Goal: Check status: Check status

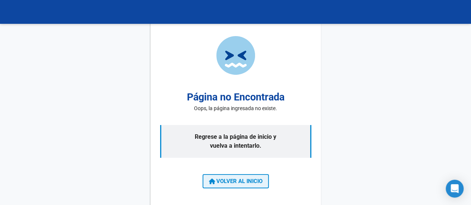
click at [225, 187] on button "VOLVER AL INICIO" at bounding box center [235, 181] width 66 height 14
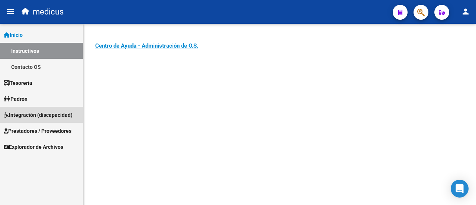
click at [34, 117] on span "Integración (discapacidad)" at bounding box center [38, 115] width 69 height 8
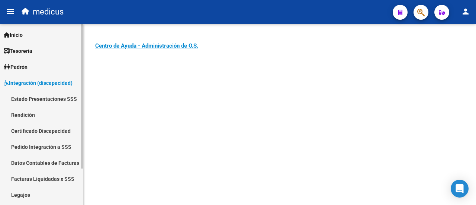
click at [25, 173] on link "Facturas Liquidadas x SSS" at bounding box center [41, 179] width 83 height 16
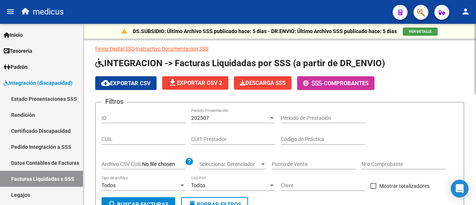
click at [217, 140] on input "CUIT Prestador" at bounding box center [233, 139] width 84 height 6
paste input "30-71059122-5"
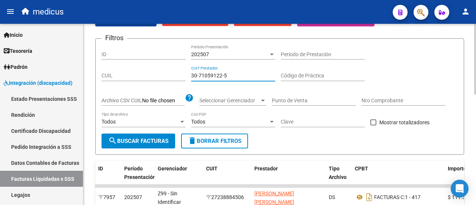
scroll to position [74, 0]
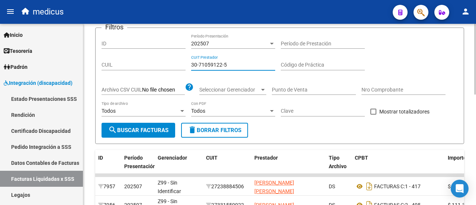
type input "30-71059122-5"
click at [125, 122] on div "Todos Tipo de archivo" at bounding box center [144, 112] width 84 height 21
click at [125, 127] on span "search Buscar Facturas" at bounding box center [138, 130] width 60 height 7
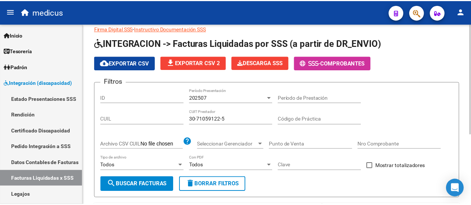
scroll to position [0, 0]
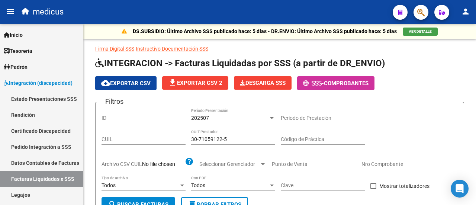
click at [461, 10] on button "person" at bounding box center [465, 11] width 15 height 15
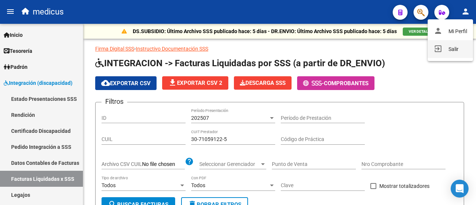
click at [447, 47] on button "exit_to_app Salir" at bounding box center [450, 49] width 45 height 18
